Goal: Navigation & Orientation: Find specific page/section

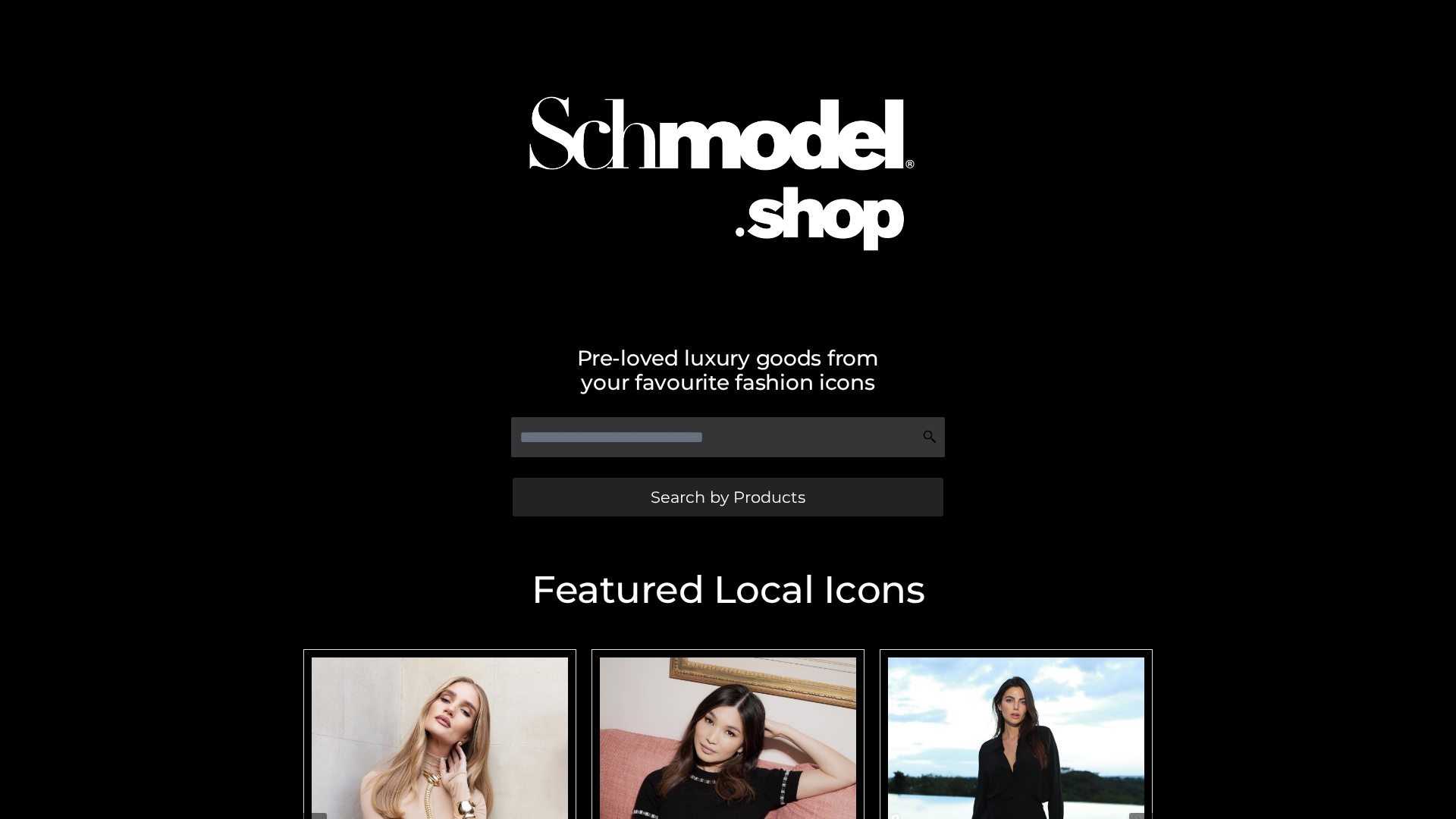
click at [727, 497] on span "Search by Products" at bounding box center [728, 497] width 155 height 16
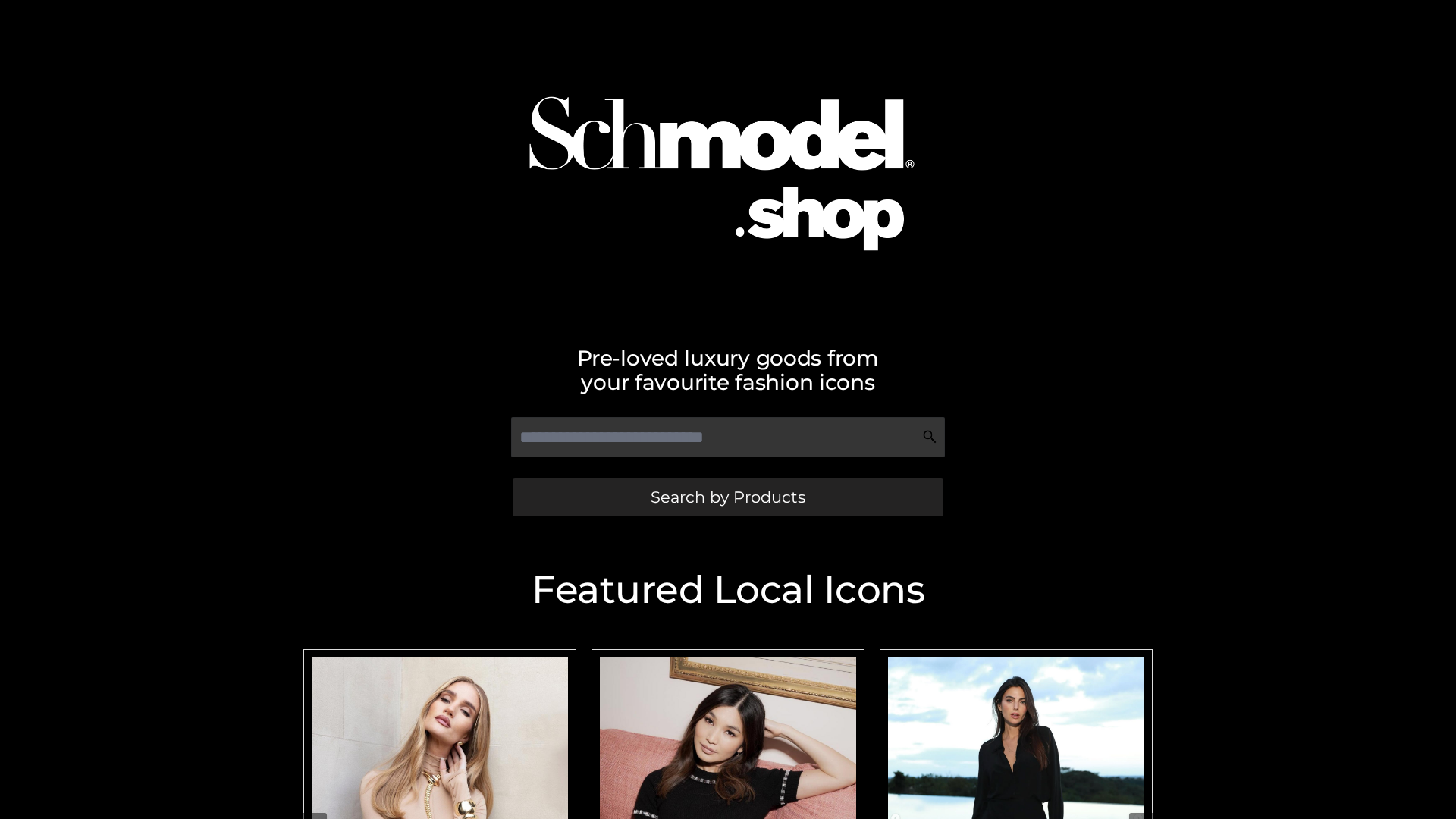
click at [727, 497] on span "Search by Products" at bounding box center [728, 497] width 155 height 16
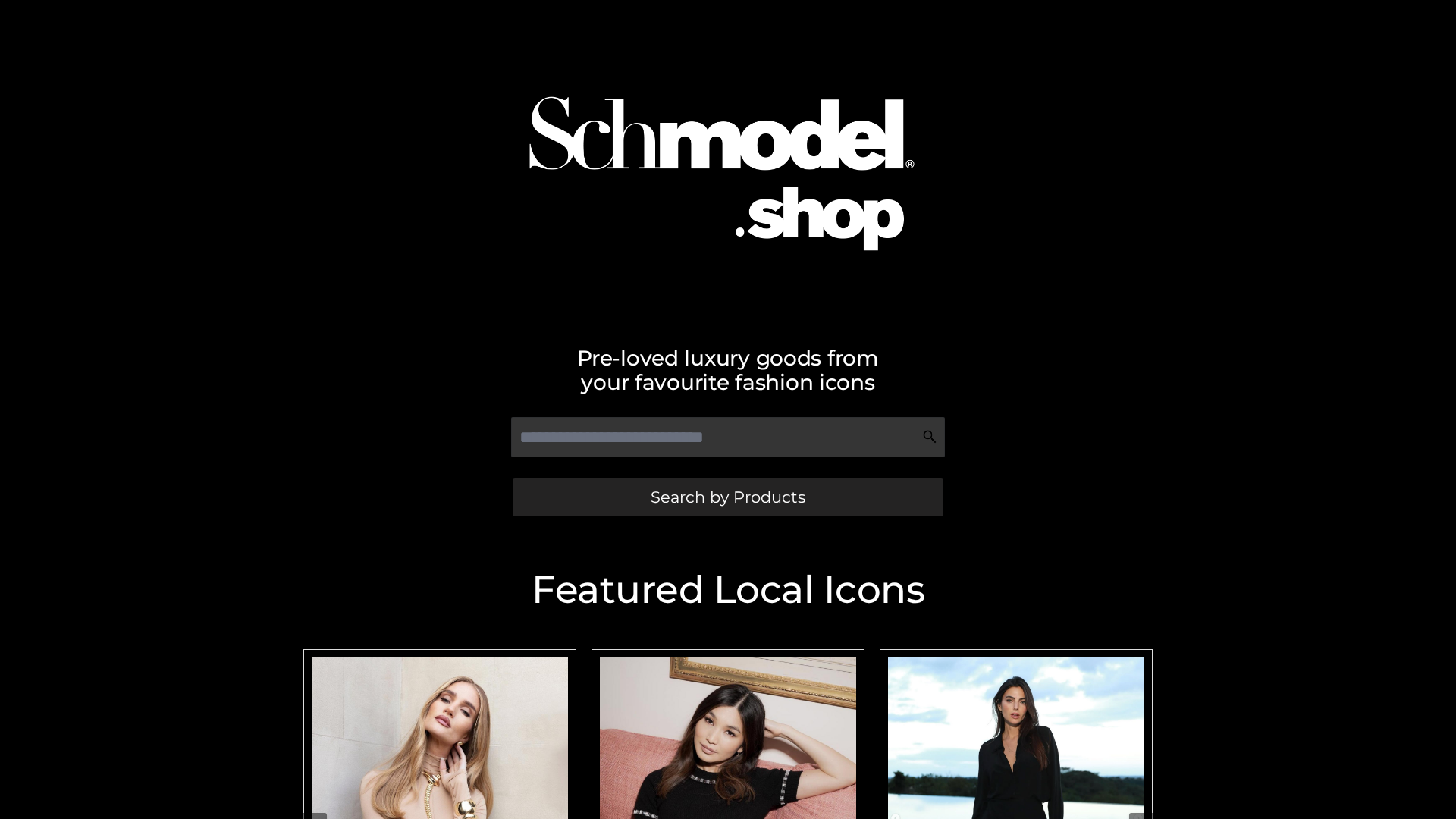
click at [727, 497] on span "Search by Products" at bounding box center [728, 497] width 155 height 16
